Goal: Task Accomplishment & Management: Complete application form

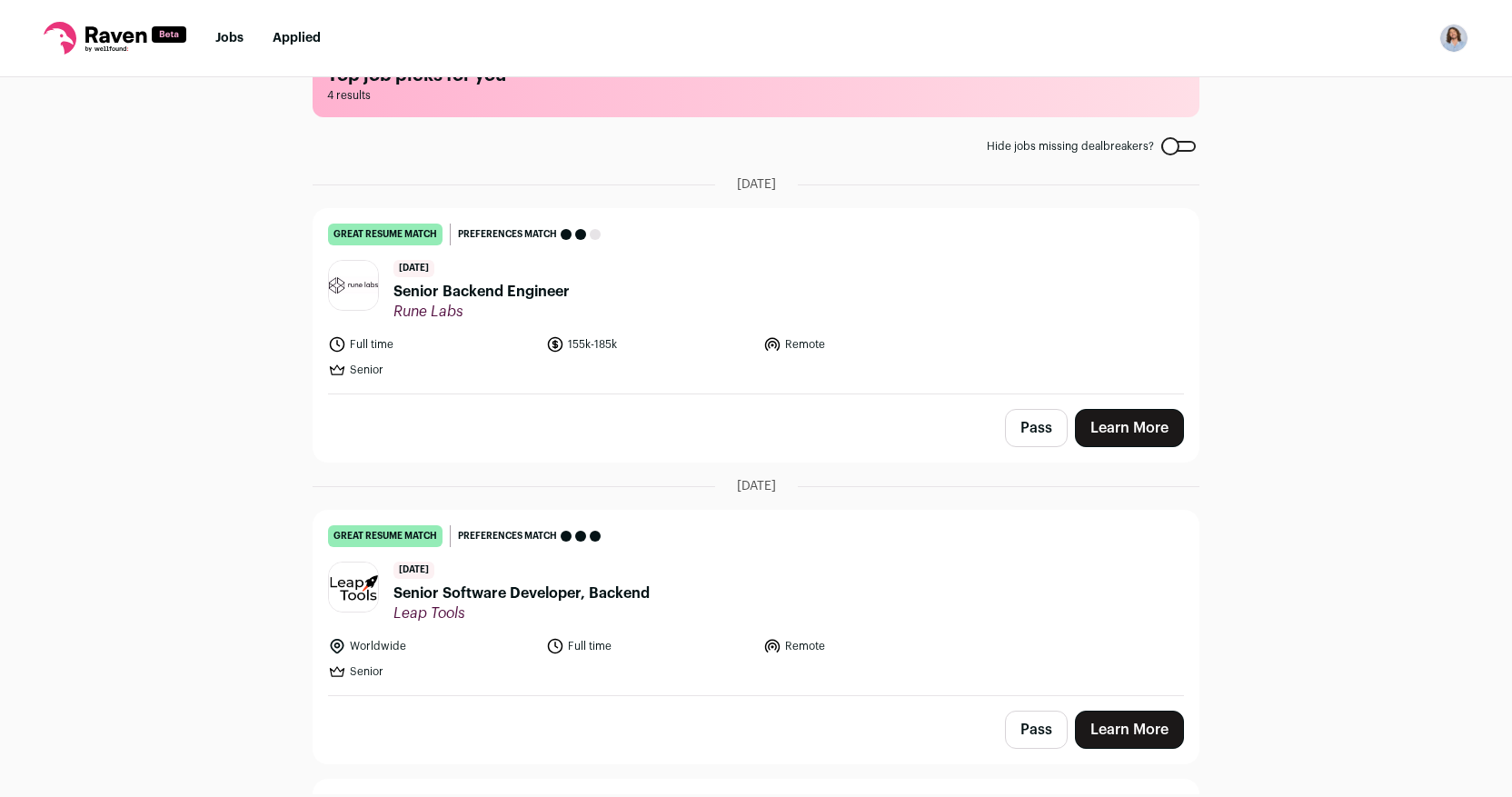
scroll to position [57, 0]
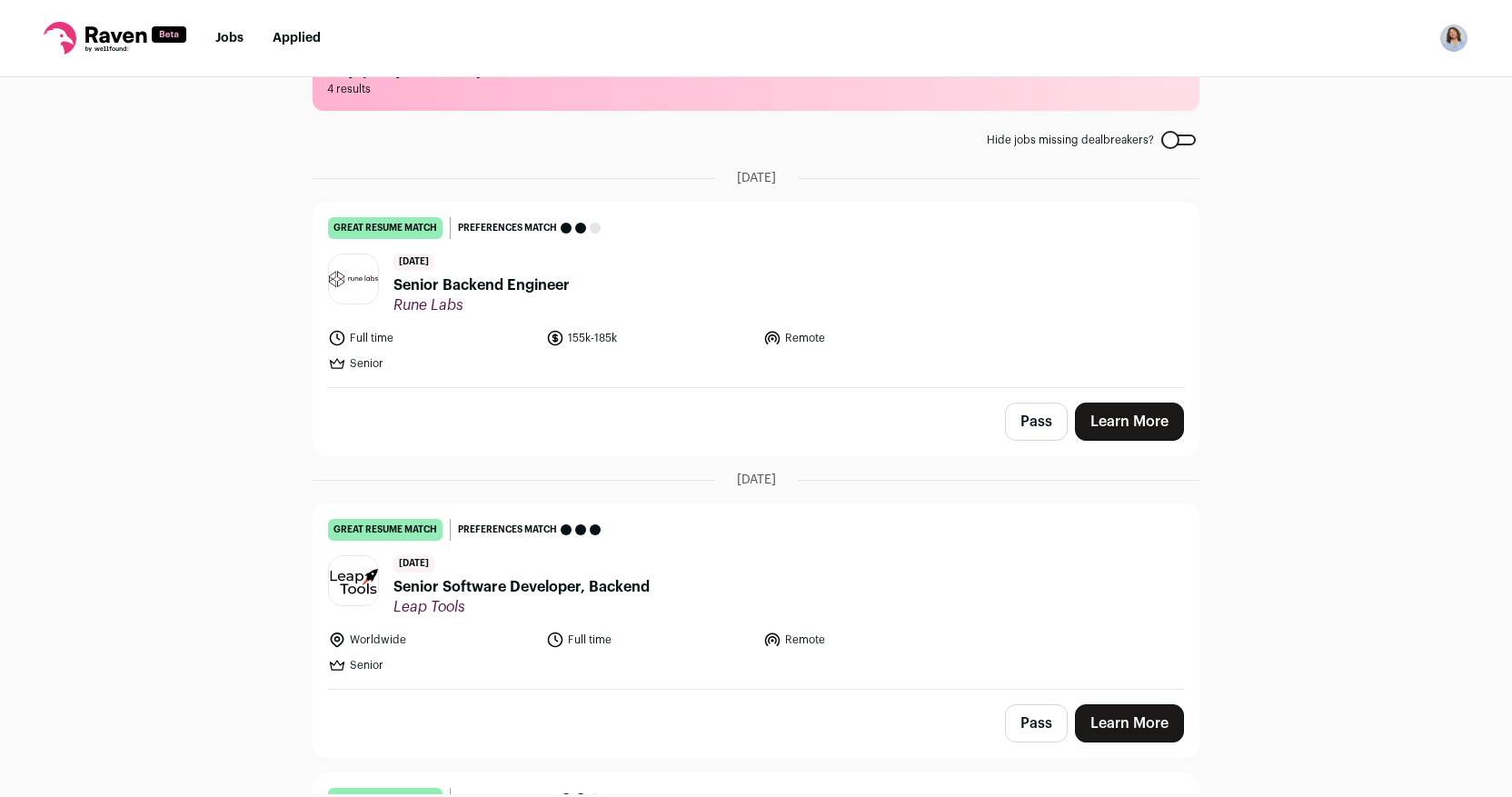
click at [456, 288] on span "Senior Backend Engineer" at bounding box center [481, 285] width 176 height 22
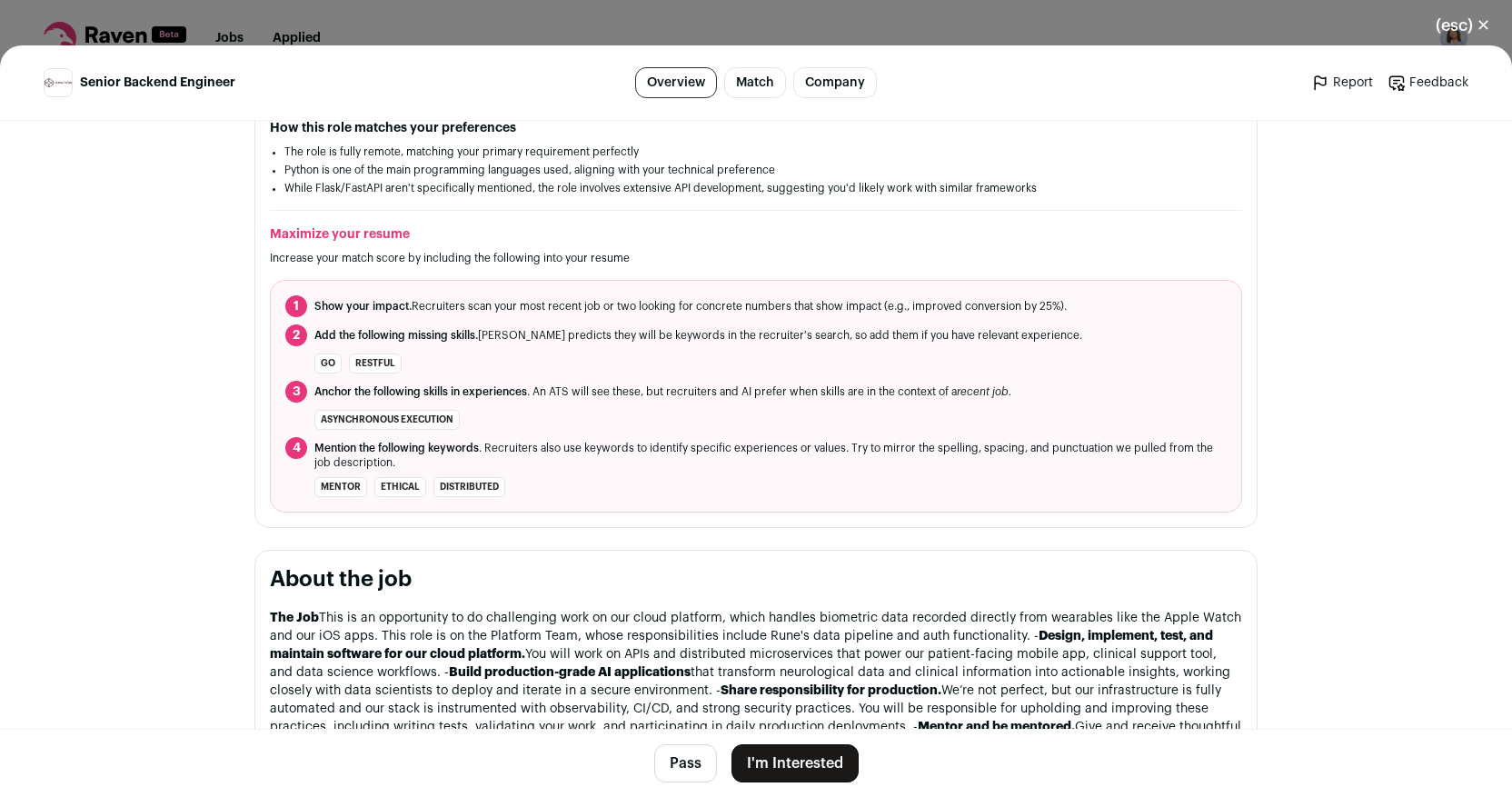
scroll to position [712, 0]
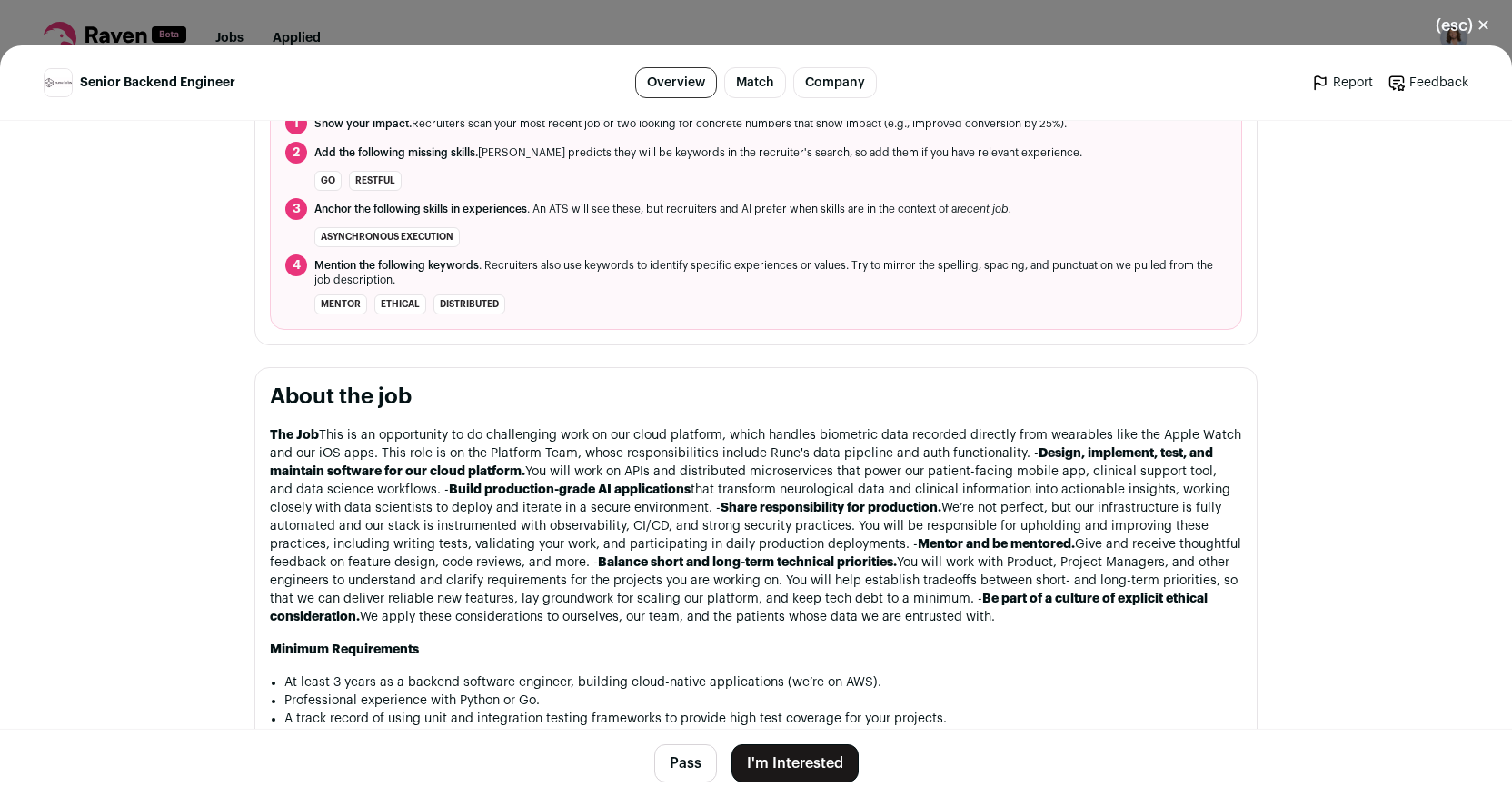
click at [788, 760] on button "I'm Interested" at bounding box center [795, 763] width 127 height 38
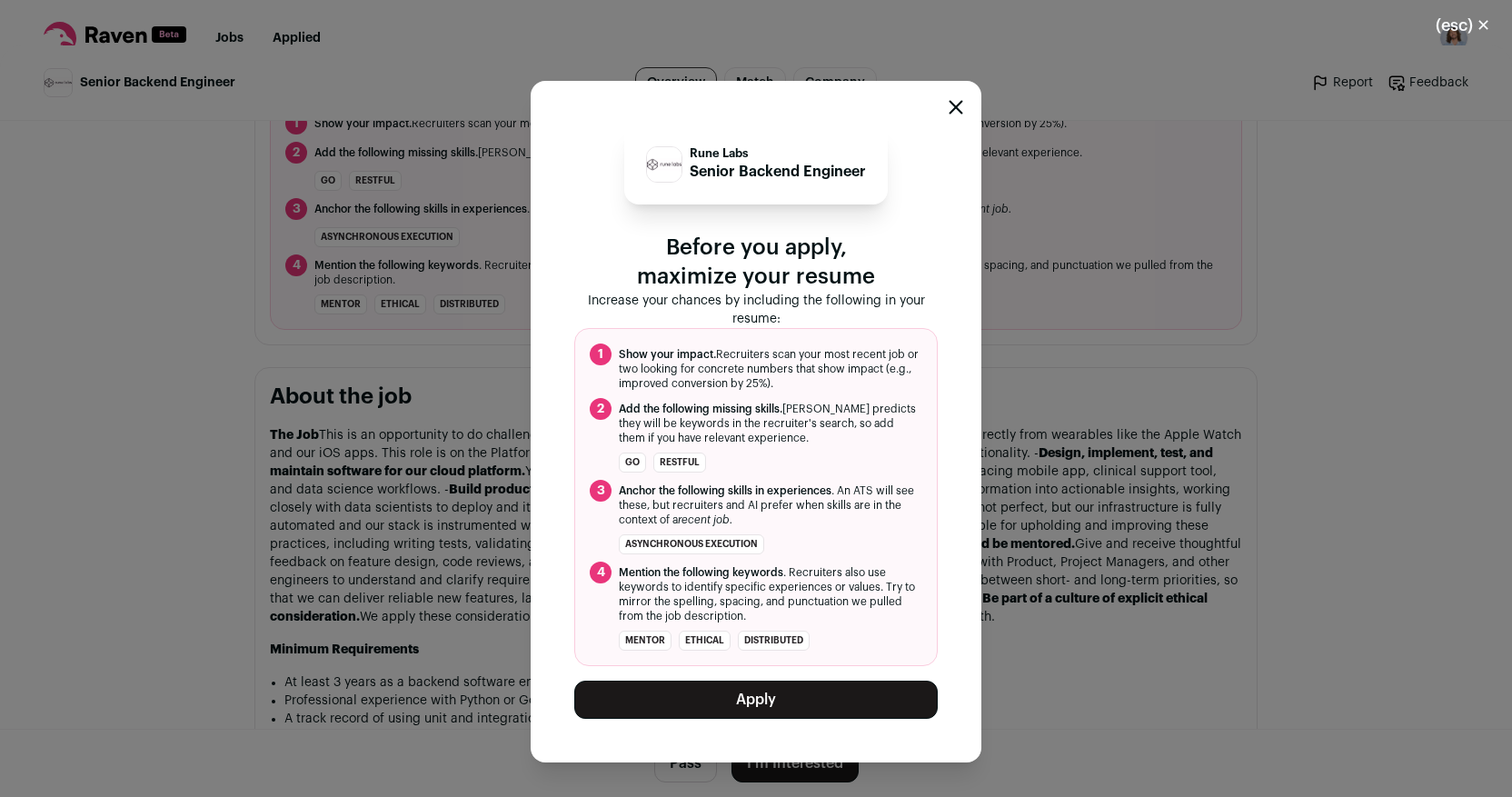
click at [668, 714] on button "Apply" at bounding box center [756, 700] width 363 height 38
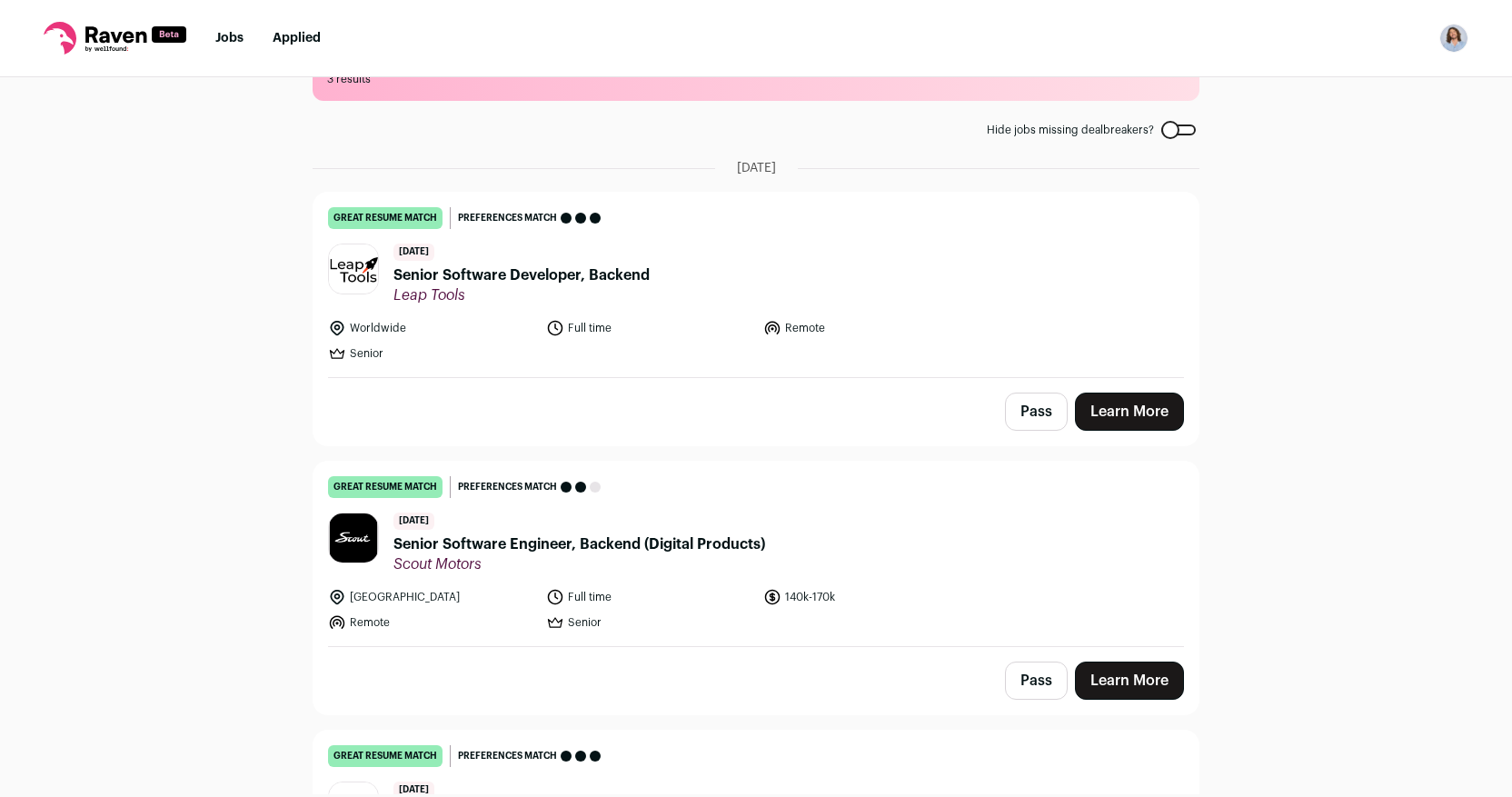
scroll to position [89, 0]
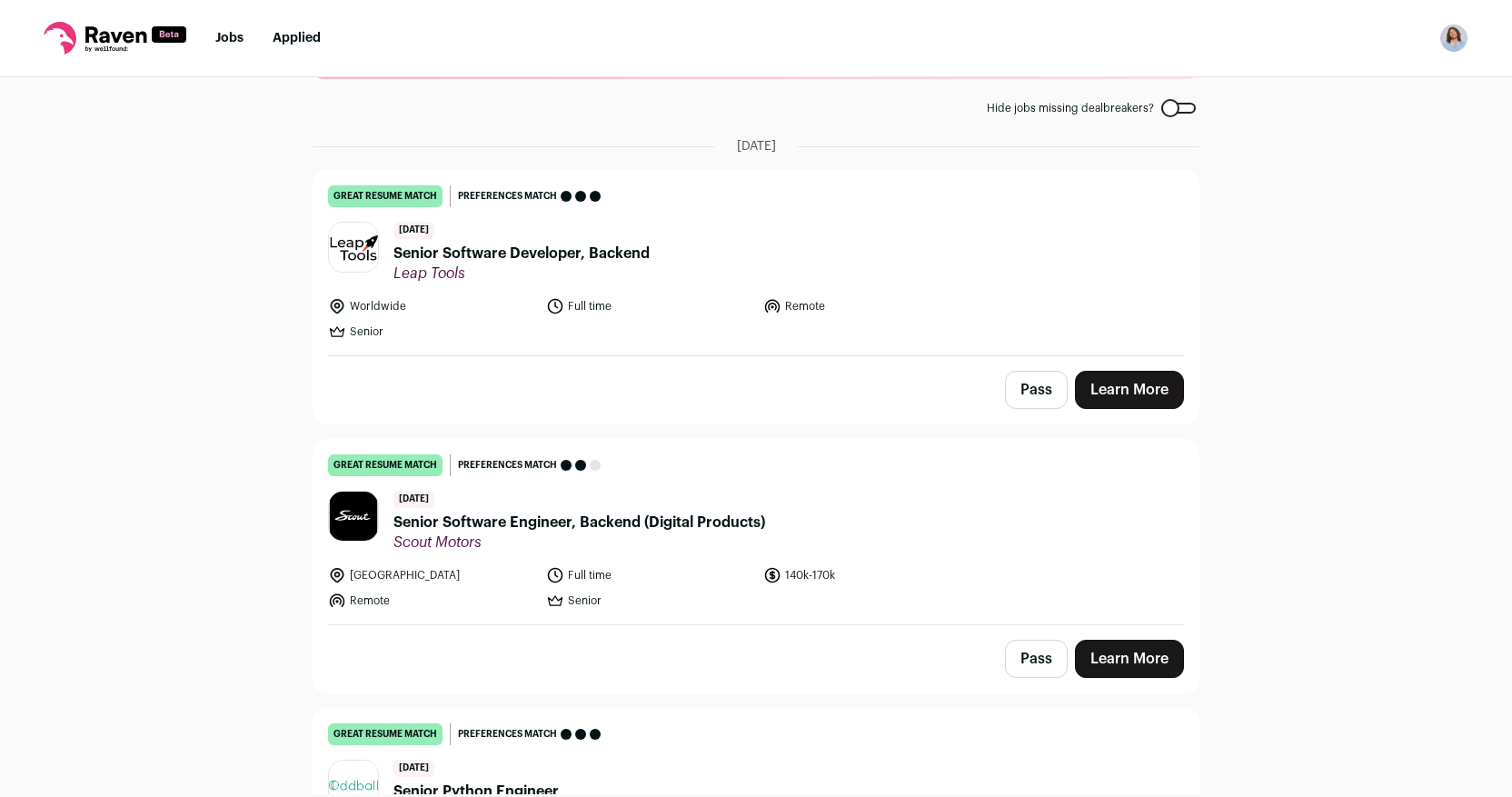
click at [1116, 391] on link "Learn More" at bounding box center [1129, 390] width 109 height 38
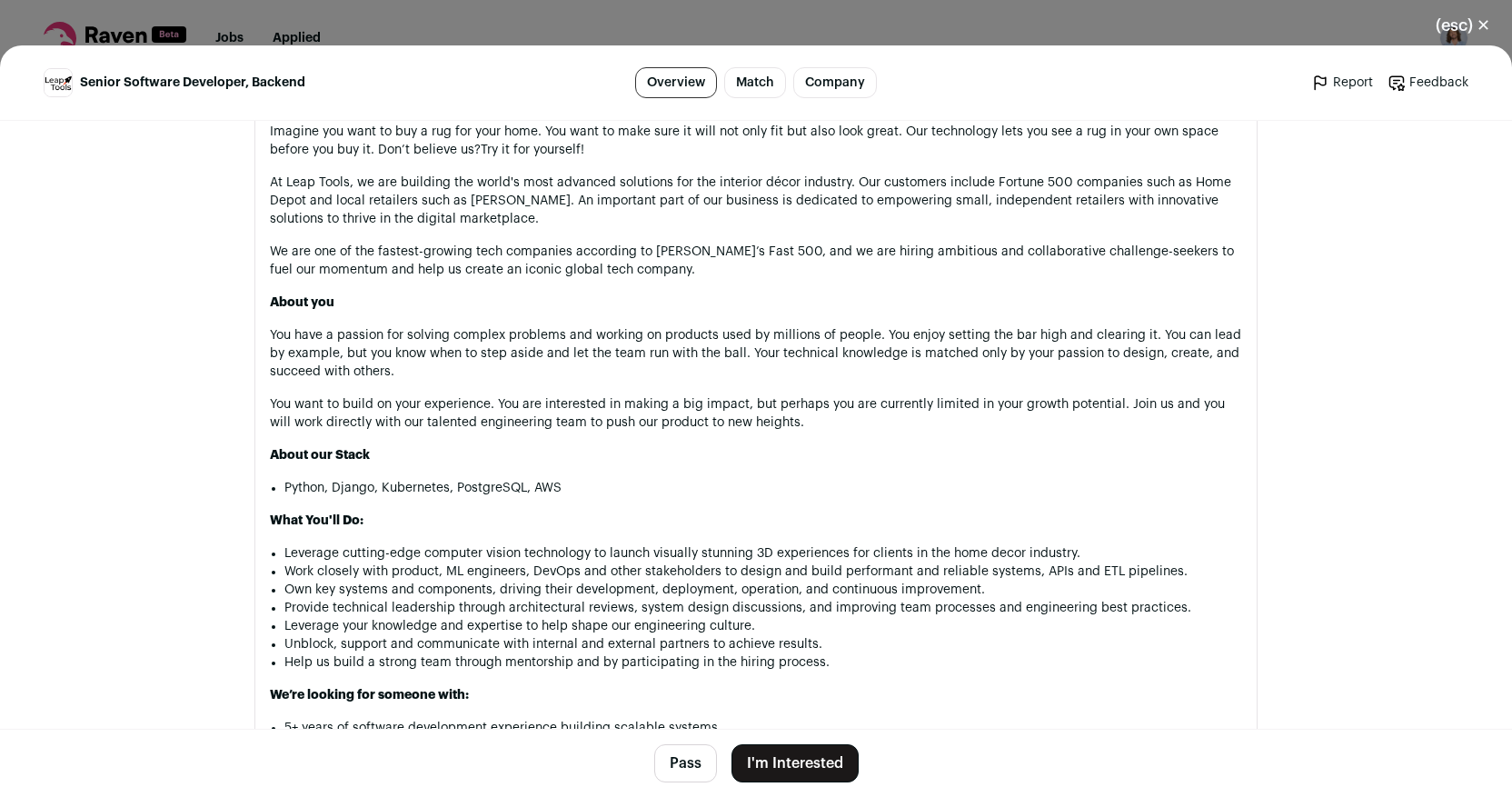
scroll to position [1058, 0]
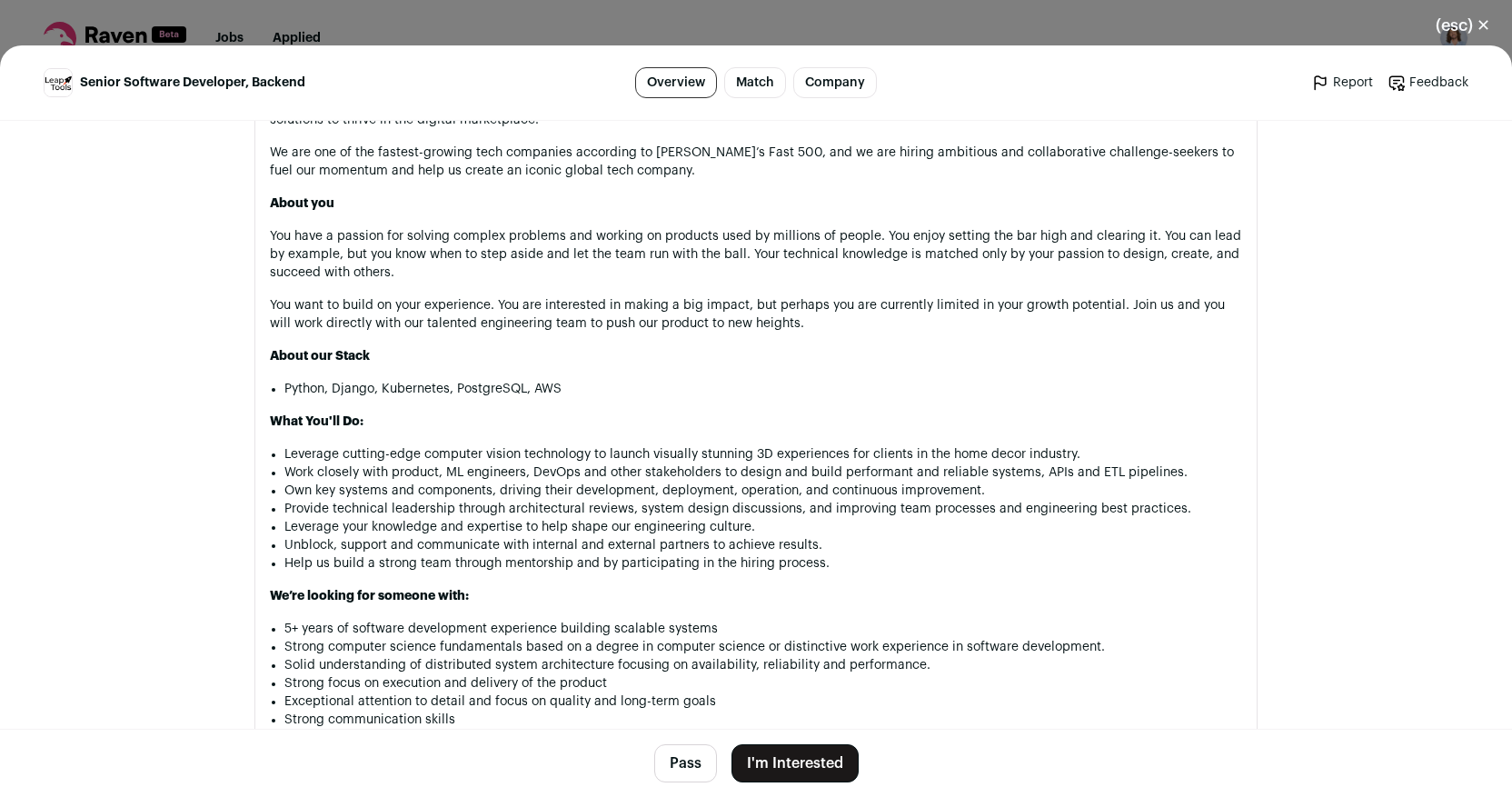
click at [683, 760] on button "Pass" at bounding box center [685, 763] width 63 height 38
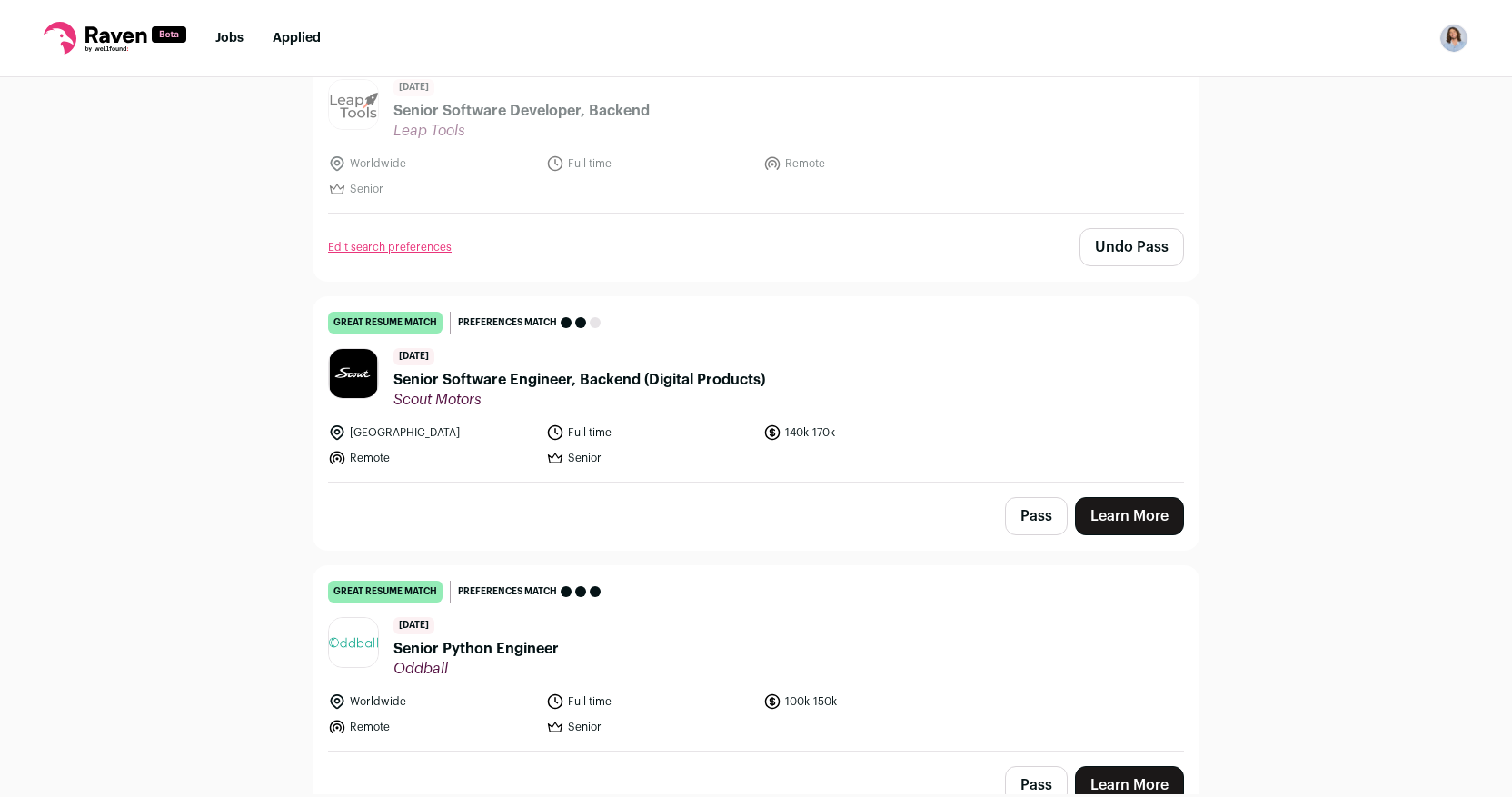
scroll to position [258, 0]
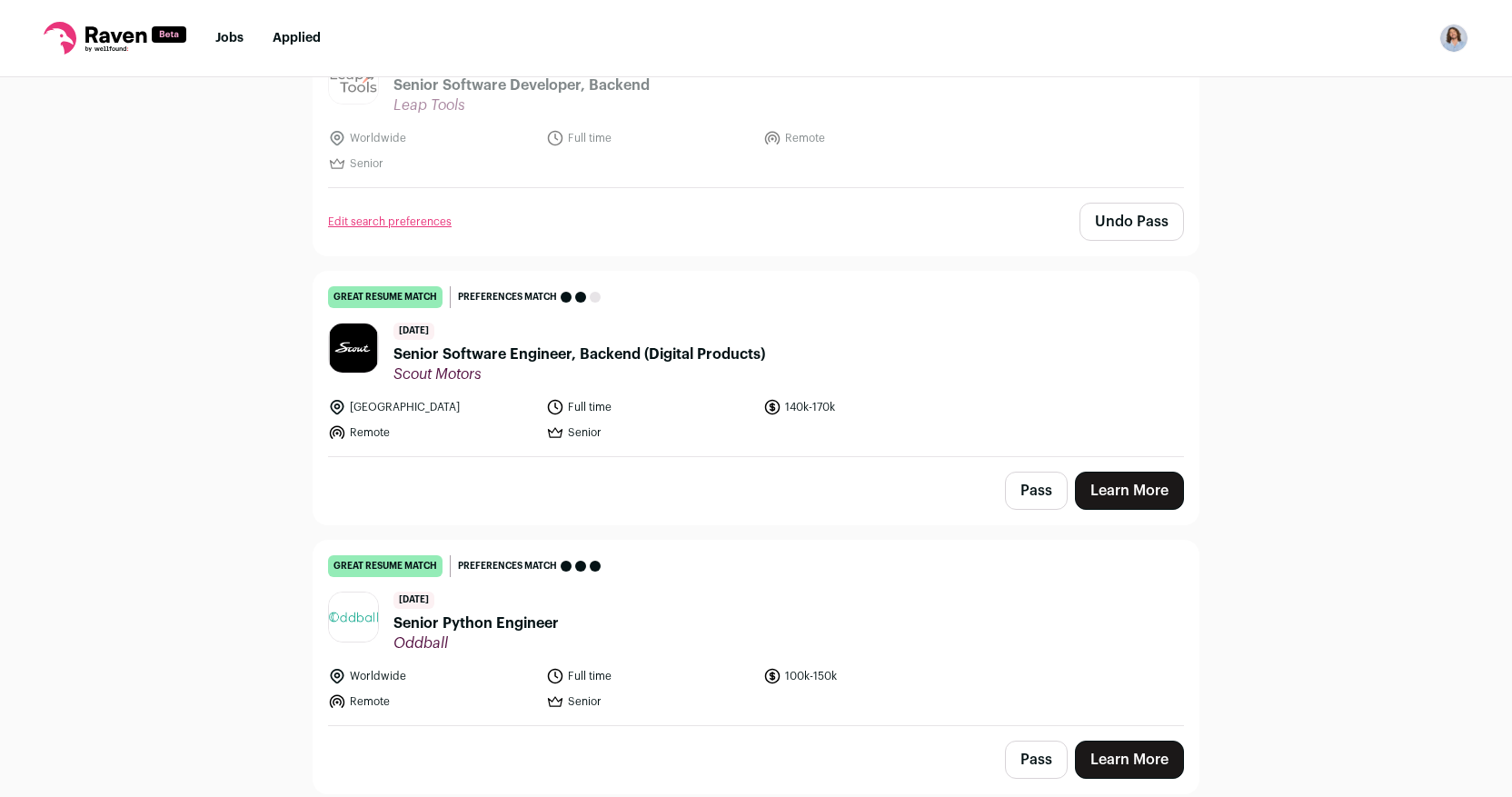
click at [1127, 486] on link "Learn More" at bounding box center [1129, 491] width 109 height 38
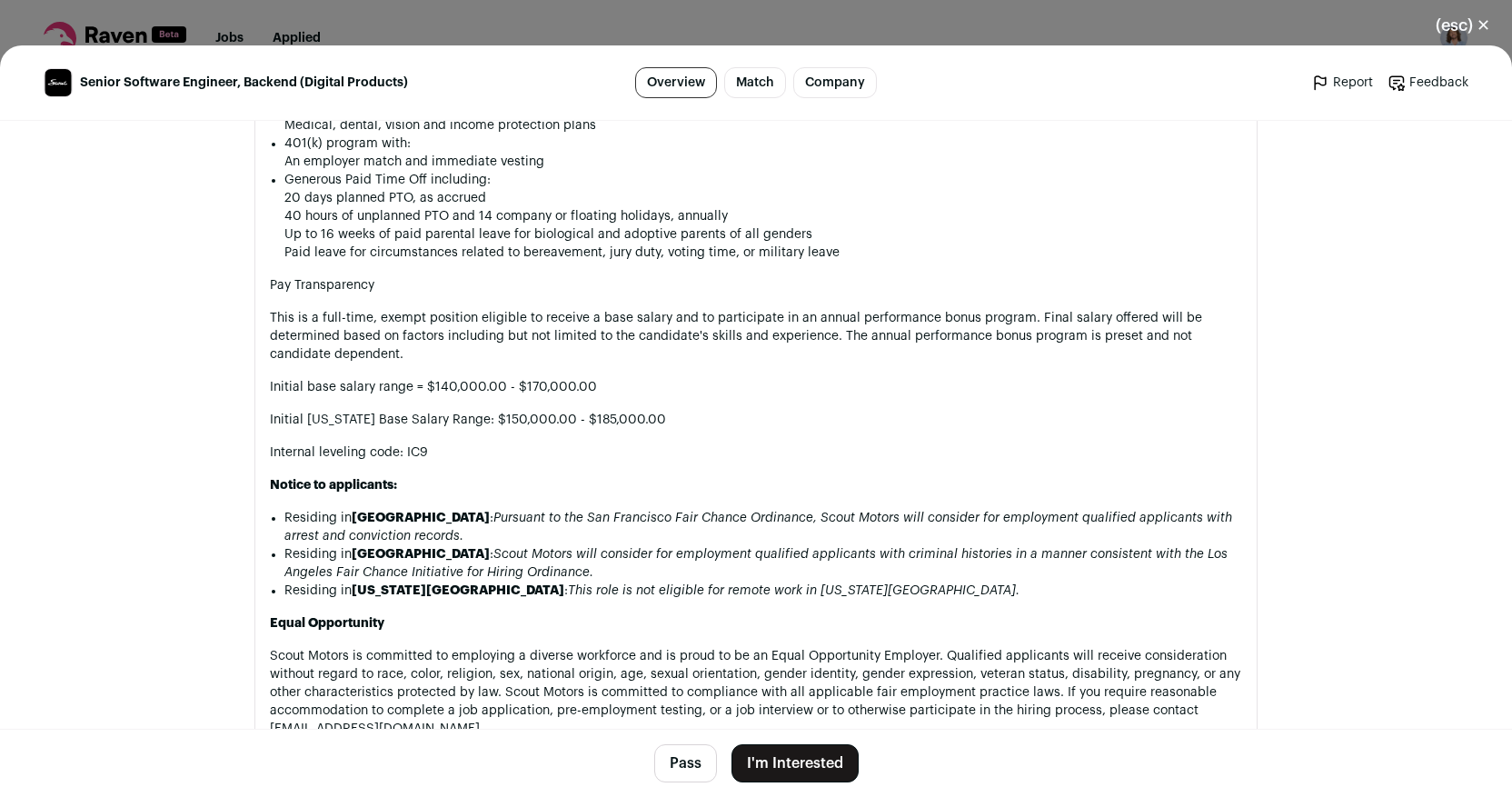
scroll to position [2400, 0]
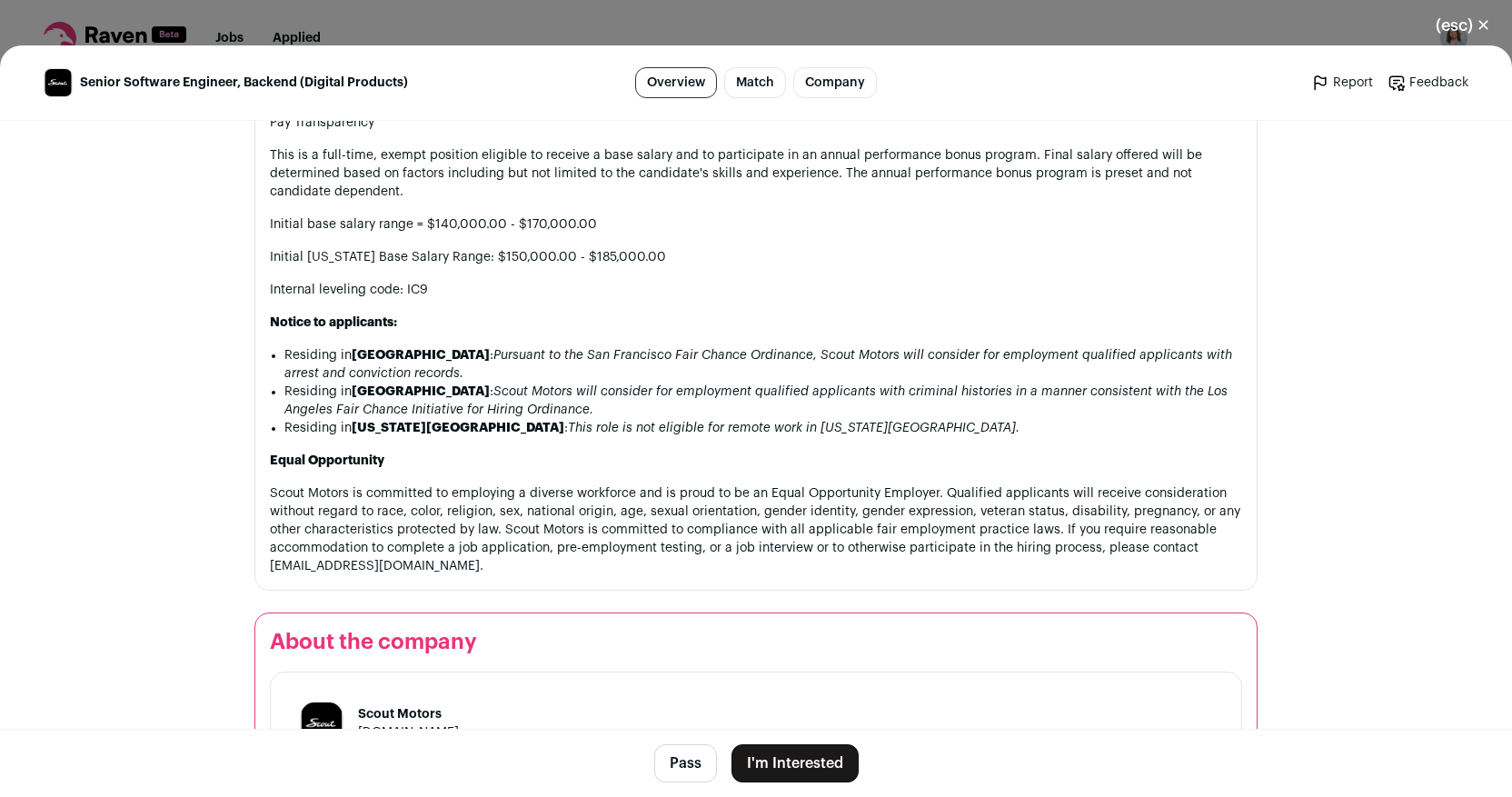
click at [667, 758] on button "Pass" at bounding box center [685, 763] width 63 height 38
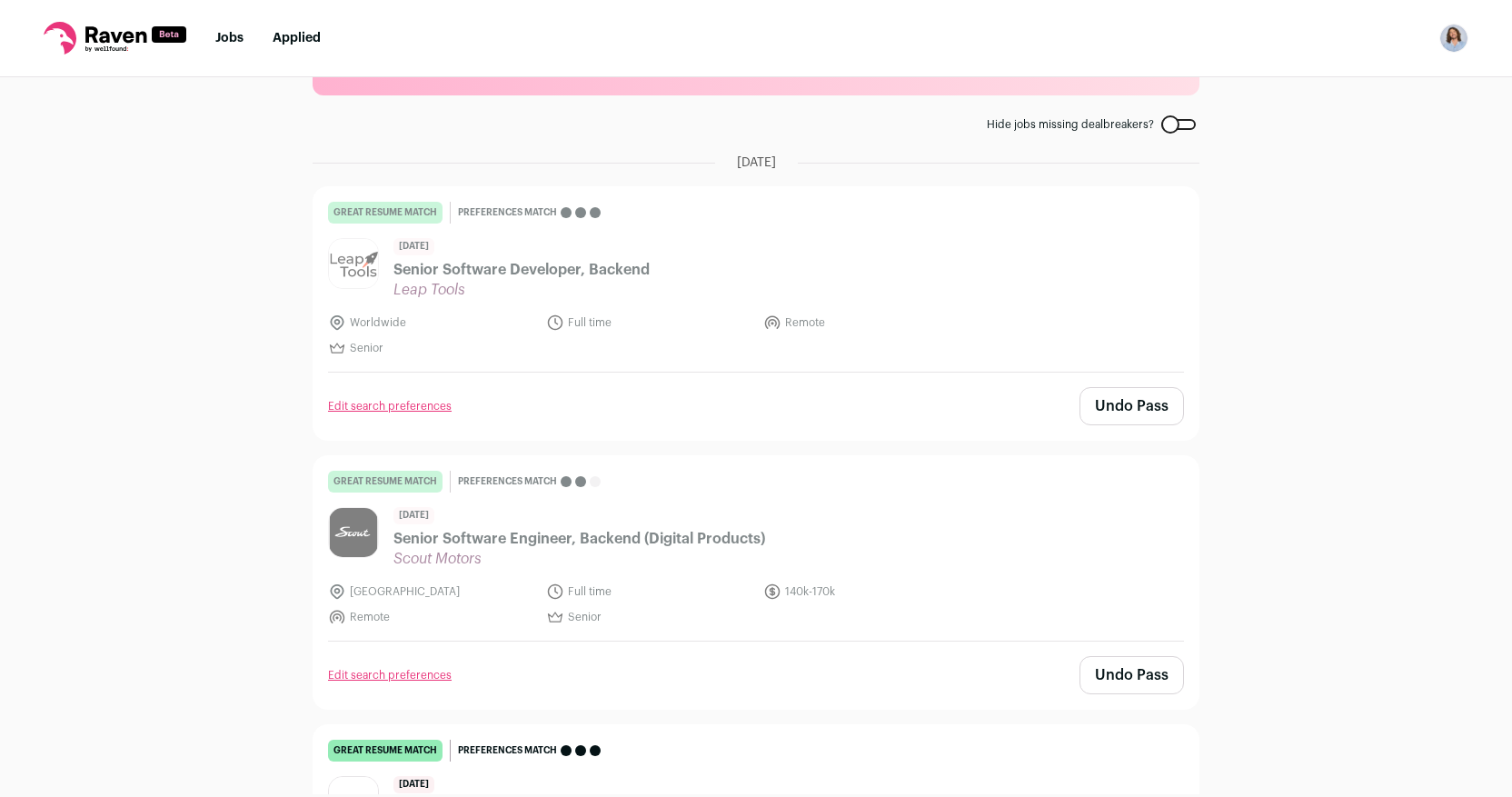
scroll to position [258, 0]
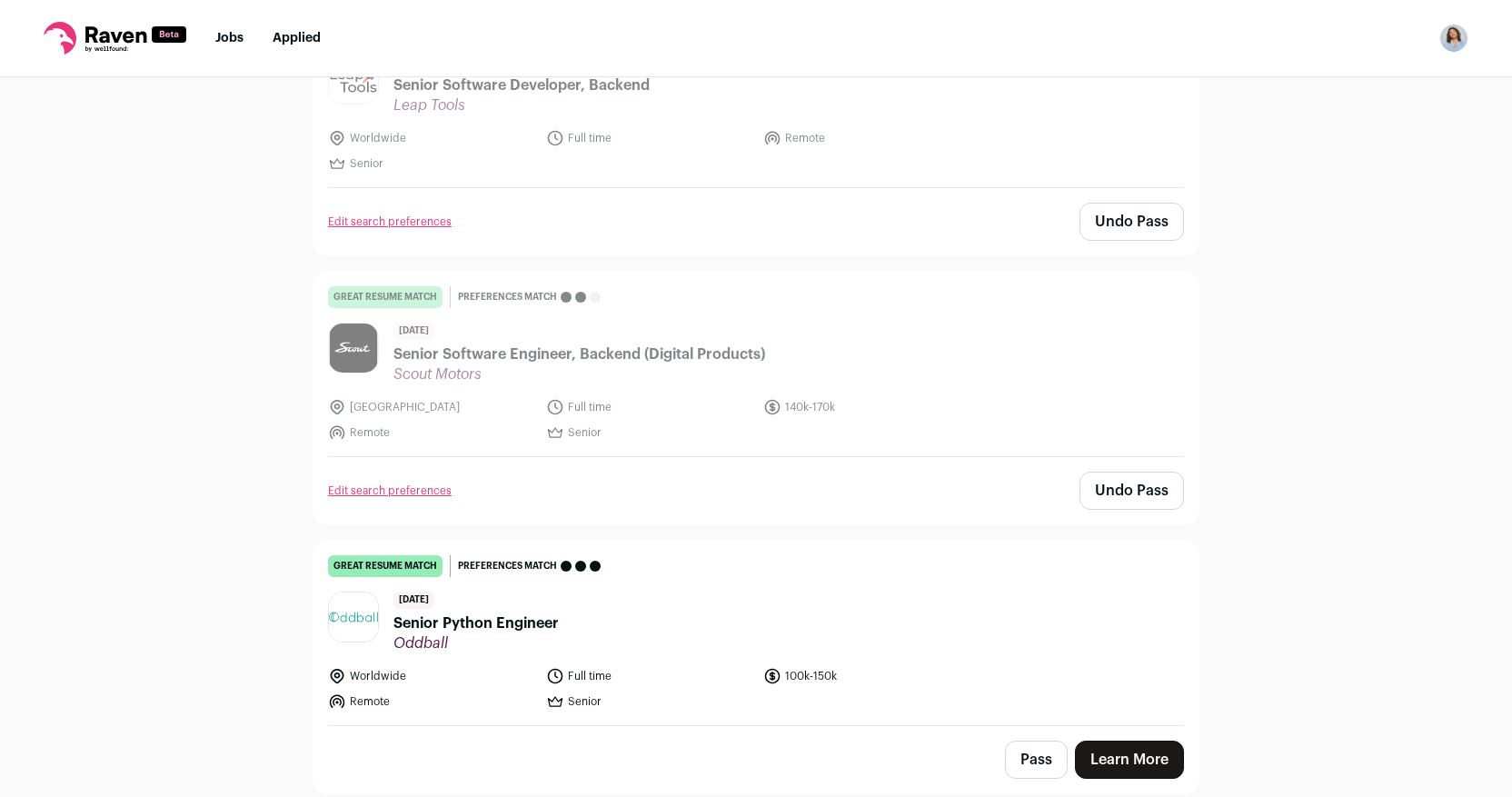
click at [1142, 770] on link "Learn More" at bounding box center [1129, 760] width 109 height 38
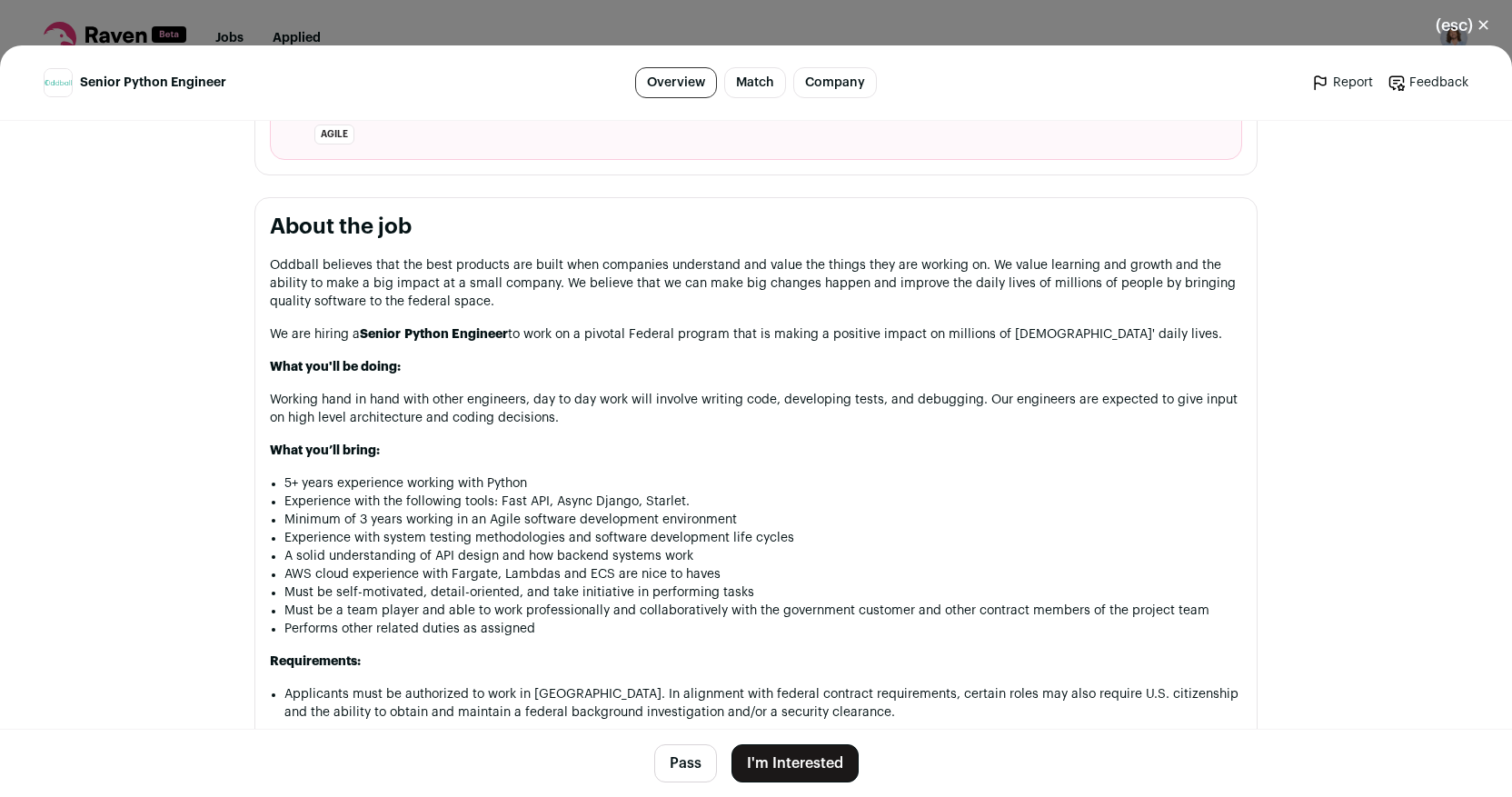
scroll to position [762, 0]
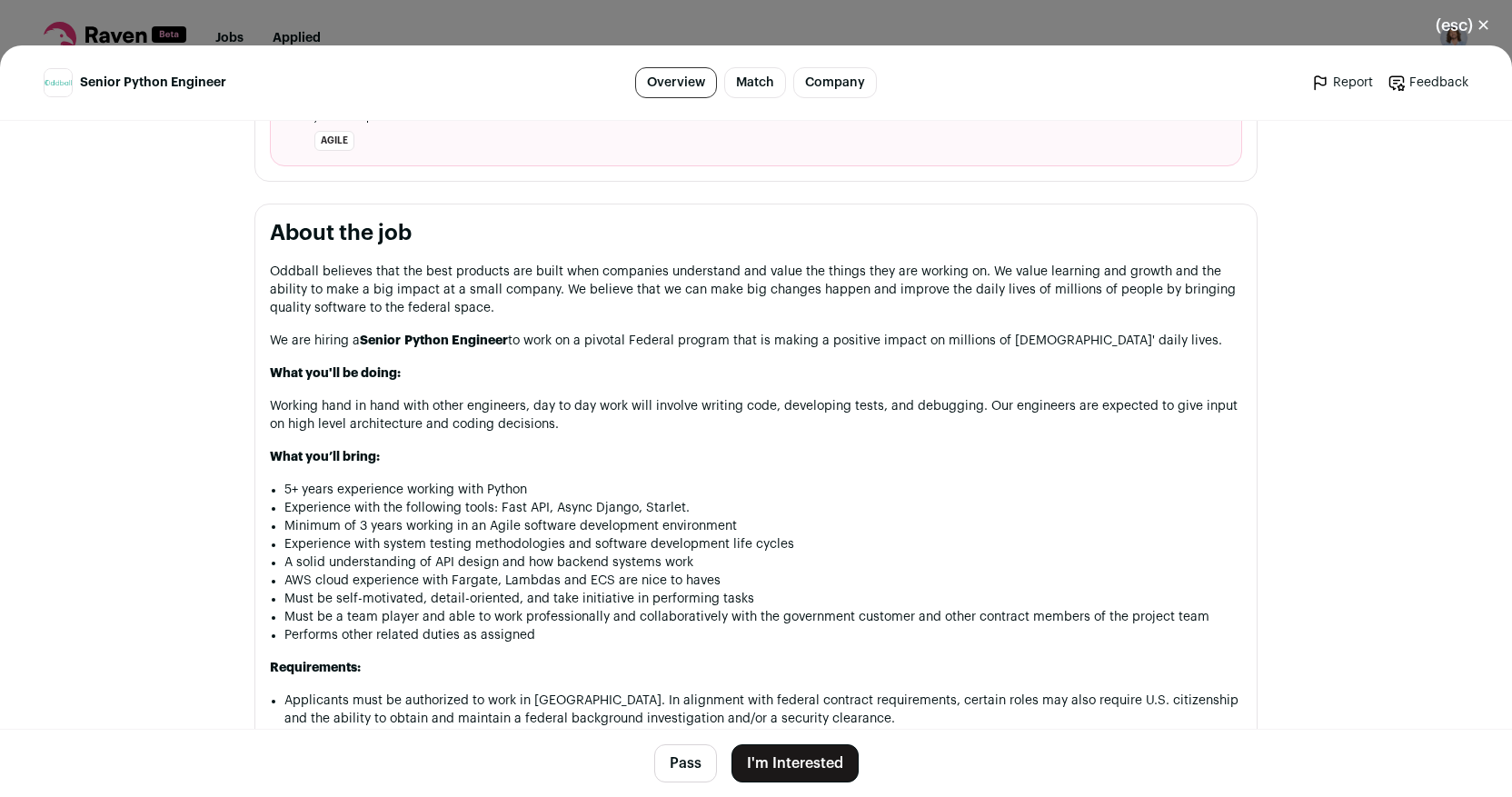
click at [785, 768] on button "I'm Interested" at bounding box center [795, 763] width 127 height 38
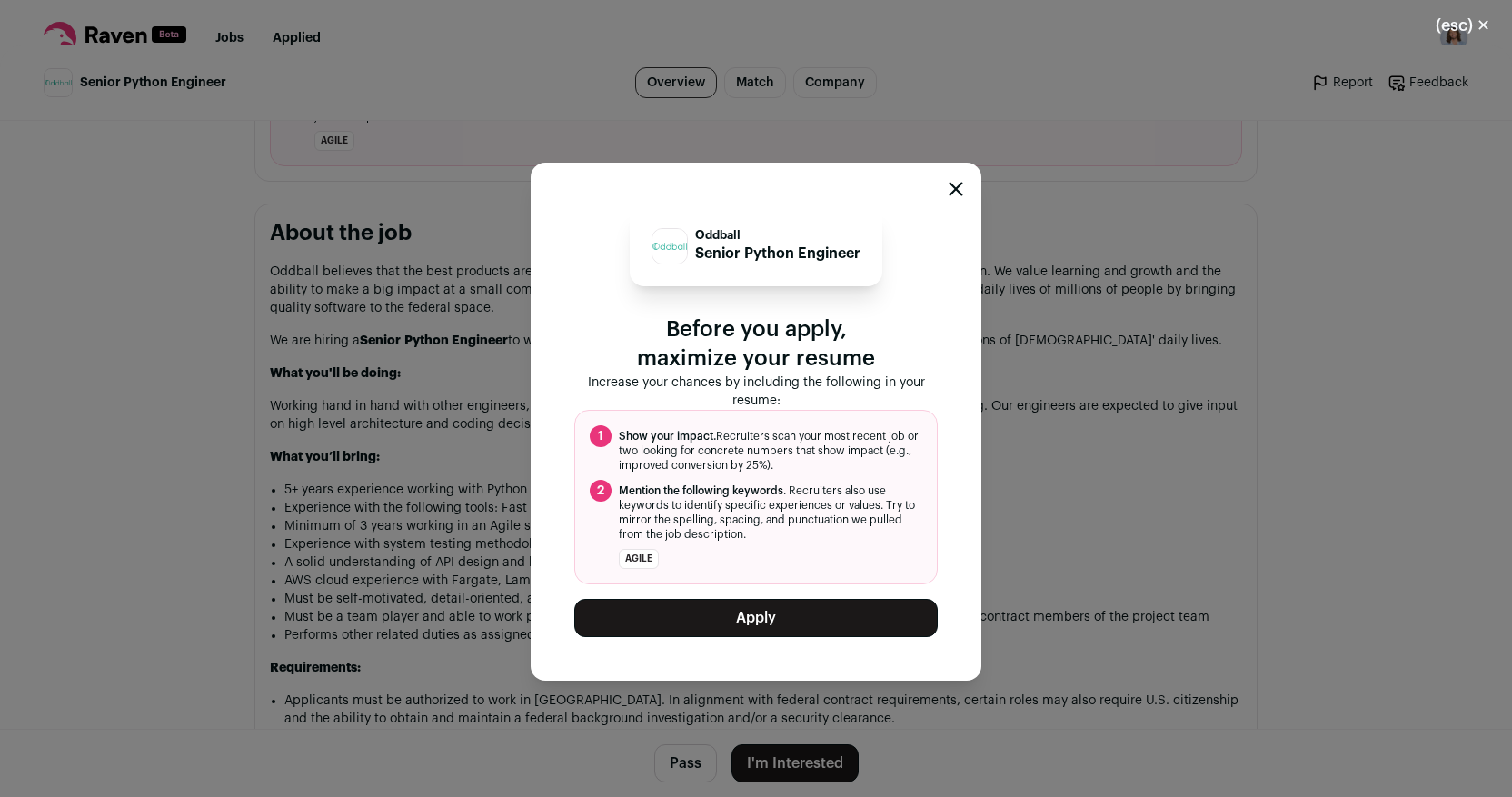
click at [680, 617] on button "Apply" at bounding box center [756, 618] width 363 height 38
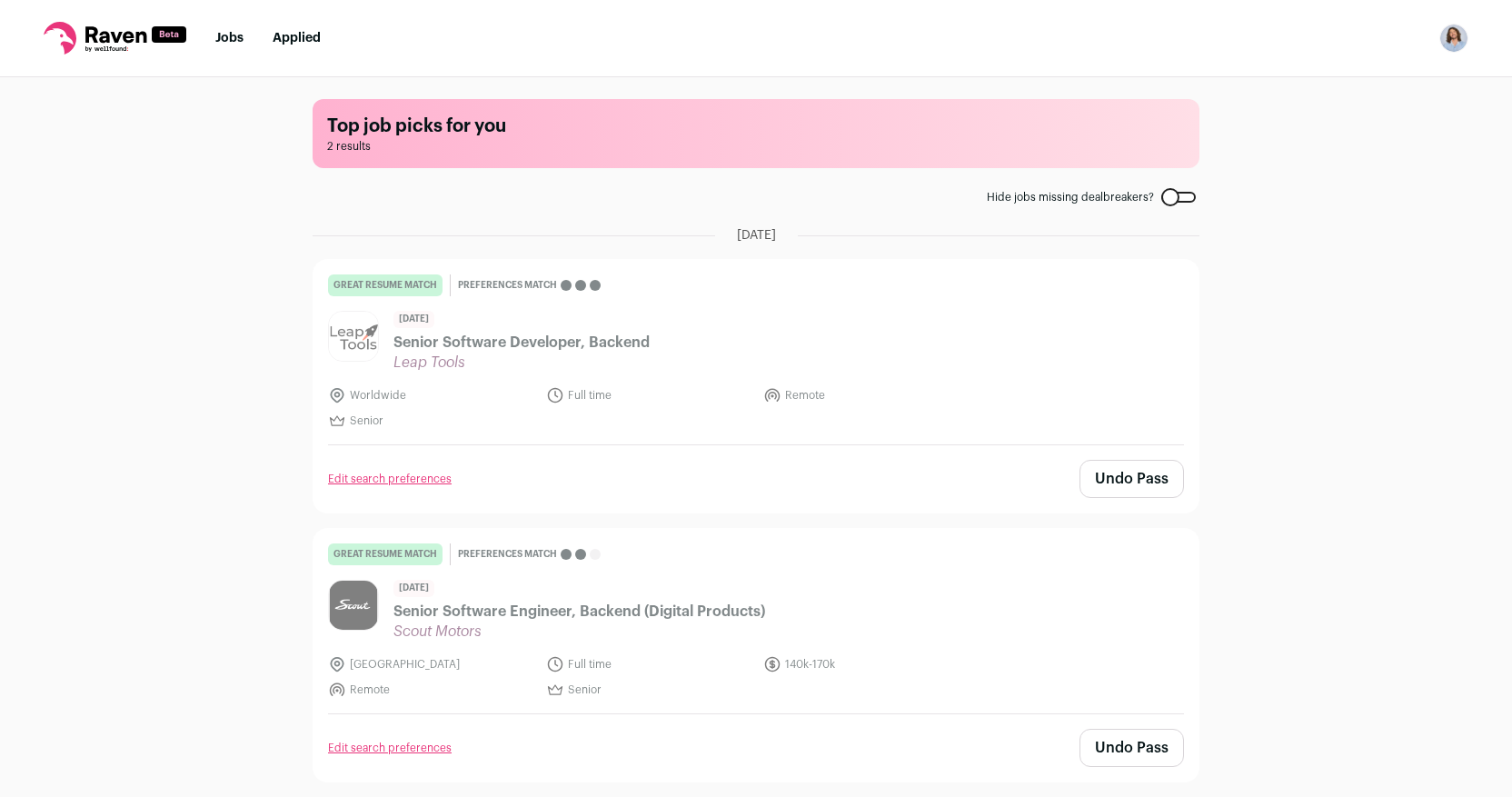
click at [100, 39] on icon at bounding box center [115, 34] width 61 height 16
click at [223, 31] on li "Jobs" at bounding box center [229, 37] width 28 height 18
click at [235, 47] on nav "Jobs Applied Settings Notifications Preferences Resume Subscription FAQs Logout" at bounding box center [756, 38] width 1512 height 77
click at [234, 42] on link "Jobs" at bounding box center [229, 38] width 28 height 13
click at [285, 39] on link "Applied" at bounding box center [296, 38] width 48 height 13
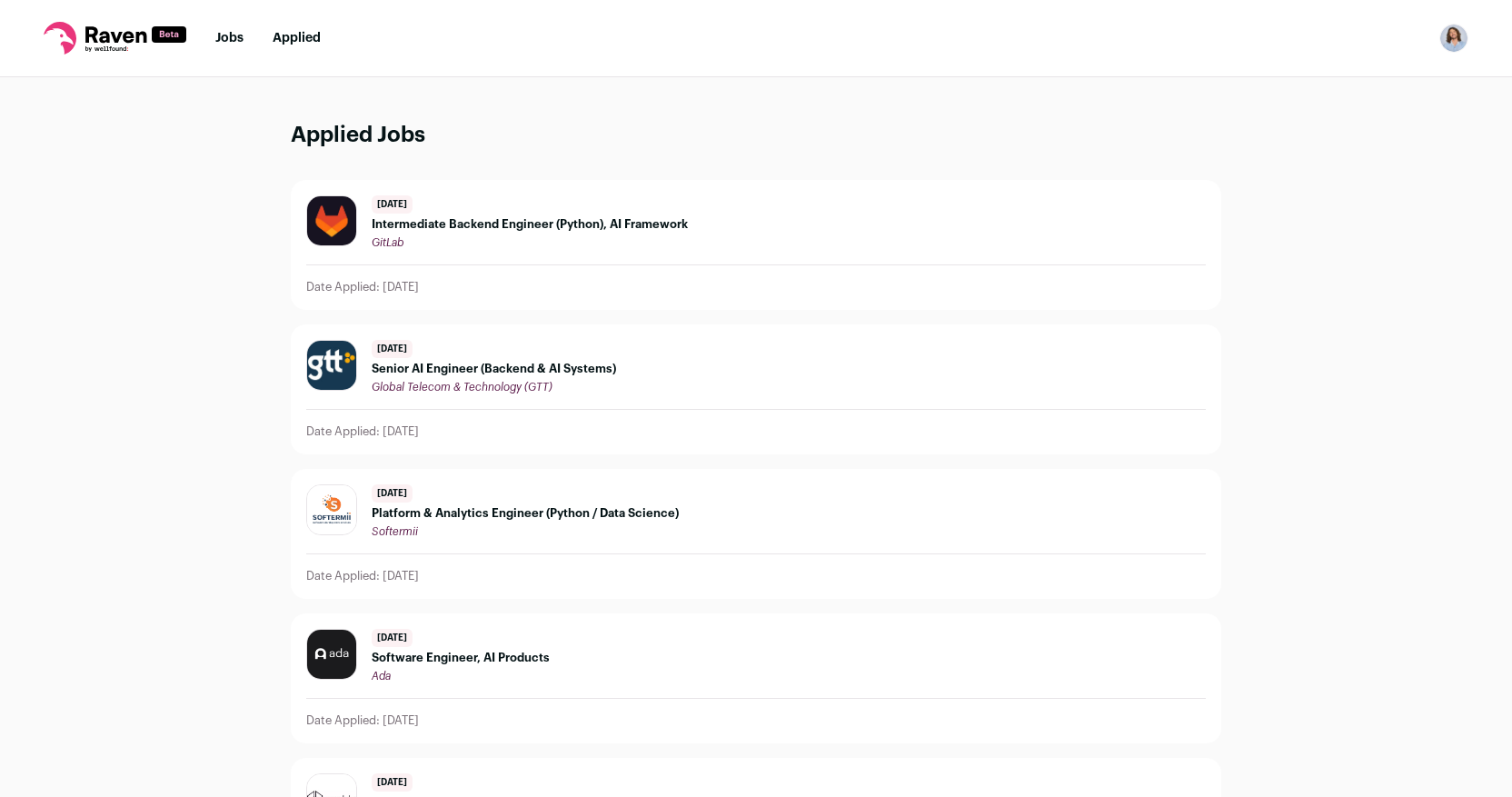
click at [209, 39] on nav "Jobs Applied Settings Notifications Preferences Resume Subscription FAQs Logout" at bounding box center [756, 38] width 1512 height 77
click at [225, 46] on li "Jobs" at bounding box center [229, 37] width 28 height 18
click at [226, 34] on link "Jobs" at bounding box center [229, 38] width 28 height 13
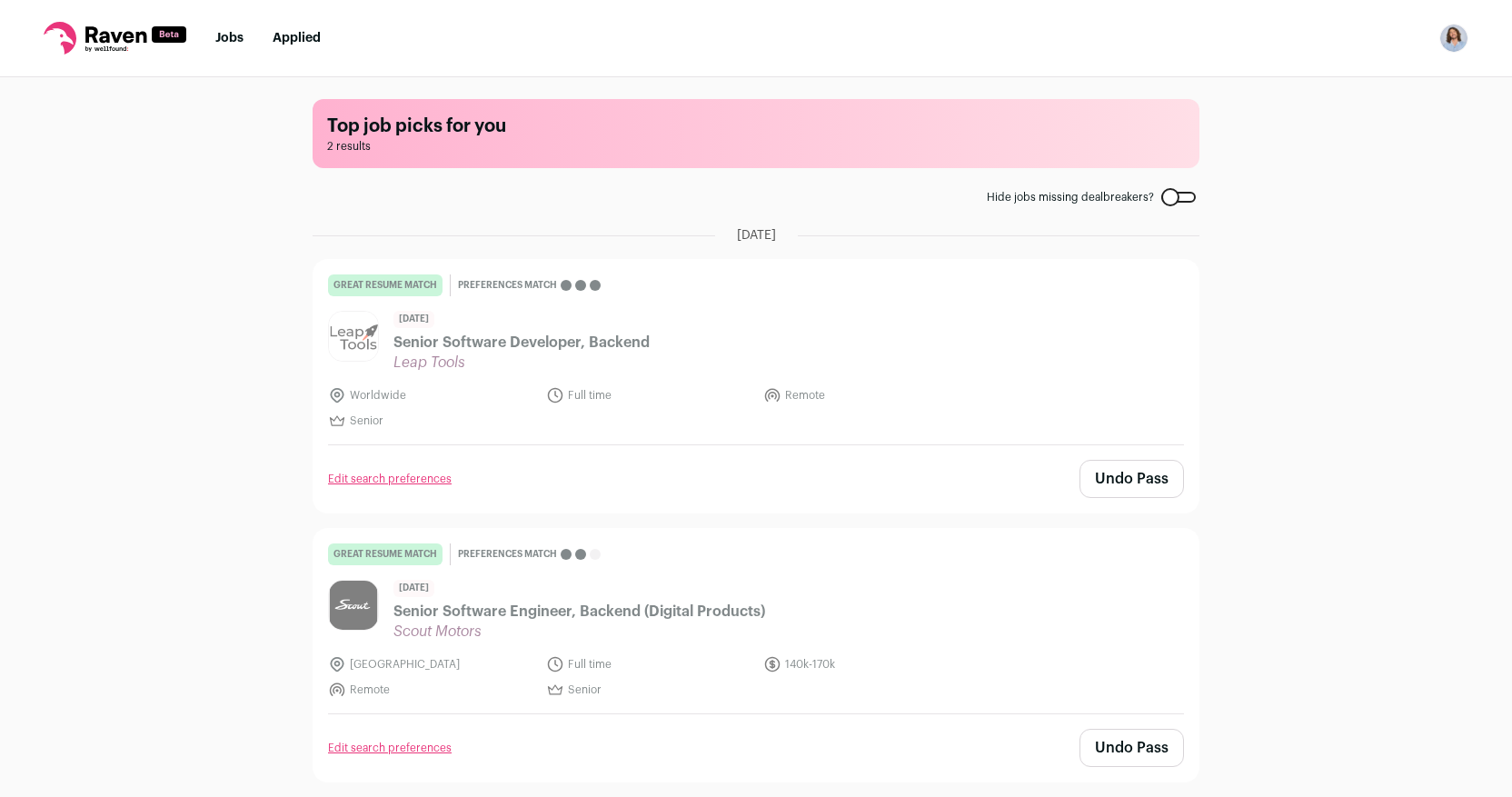
click at [77, 37] on icon at bounding box center [115, 37] width 142 height 33
